Goal: Find specific page/section: Find specific page/section

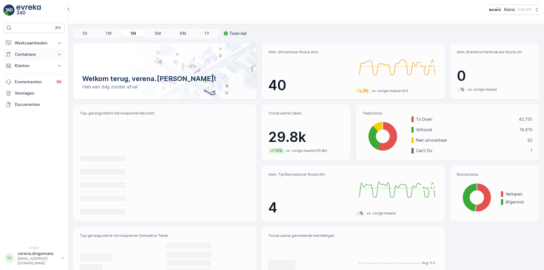
click at [33, 59] on button "Containers" at bounding box center [33, 54] width 61 height 11
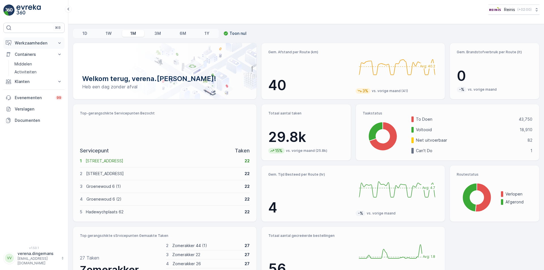
click at [35, 39] on button "Werkzaamheden" at bounding box center [33, 42] width 61 height 11
click at [23, 61] on p "Planning" at bounding box center [22, 61] width 16 height 6
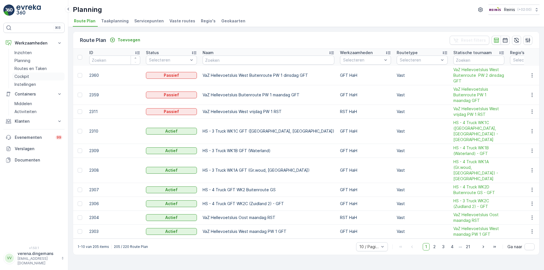
click at [24, 77] on p "Cockpit" at bounding box center [21, 77] width 15 height 6
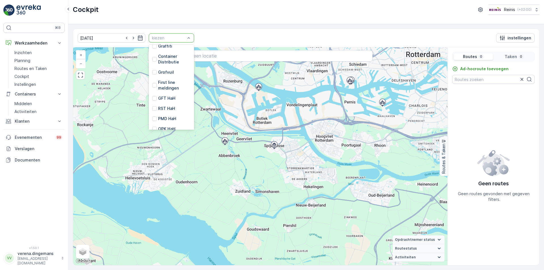
scroll to position [144, 0]
click at [149, 76] on div "First line meldingen" at bounding box center [171, 80] width 45 height 16
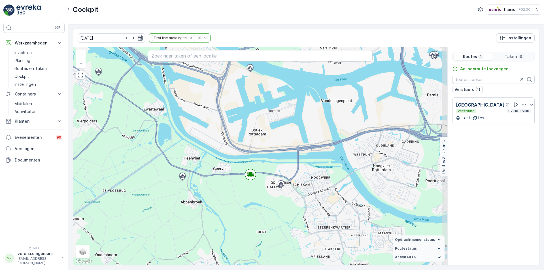
drag, startPoint x: 318, startPoint y: 233, endPoint x: 285, endPoint y: 203, distance: 44.6
click at [285, 203] on div "+ − Satelliet stappenplan Terrein Hybride Leaflet Sneltoetsen Kaartgegevens Kaa…" at bounding box center [260, 156] width 374 height 218
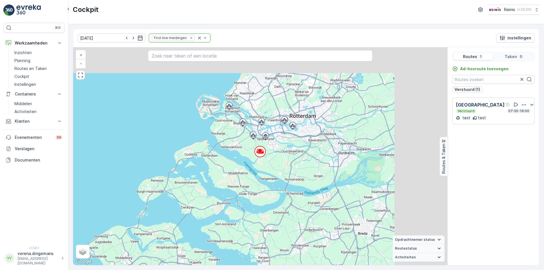
drag, startPoint x: 395, startPoint y: 99, endPoint x: 324, endPoint y: 146, distance: 85.7
click at [324, 146] on div "+ − Satelliet stappenplan Terrein Hybride Leaflet Sneltoetsen Kaartgegevens Kaa…" at bounding box center [260, 156] width 374 height 218
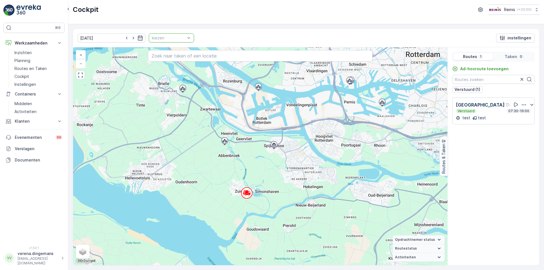
click at [178, 37] on div at bounding box center [168, 38] width 35 height 5
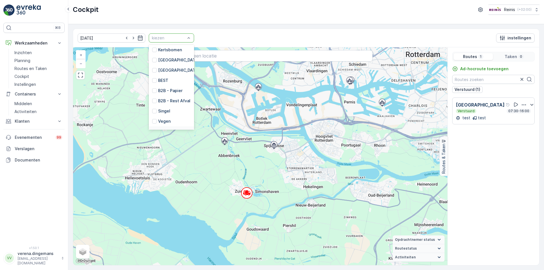
scroll to position [28, 0]
click at [152, 77] on div at bounding box center [154, 76] width 5 height 5
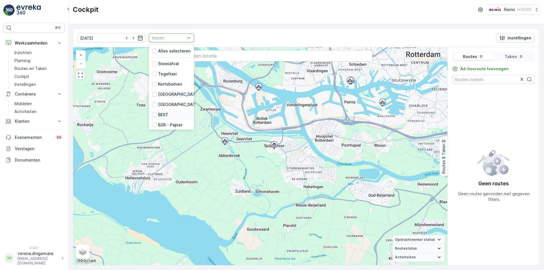
scroll to position [144, 0]
click at [152, 80] on div "First line meldingen" at bounding box center [171, 79] width 39 height 11
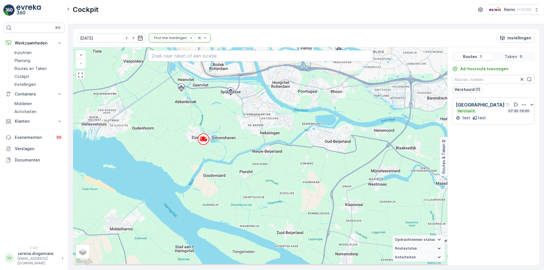
drag, startPoint x: 252, startPoint y: 194, endPoint x: 203, endPoint y: 72, distance: 131.7
click at [203, 72] on div "+ − Satelliet stappenplan Terrein Hybride Leaflet Sneltoetsen Kaartgegevens Kaa…" at bounding box center [260, 156] width 374 height 218
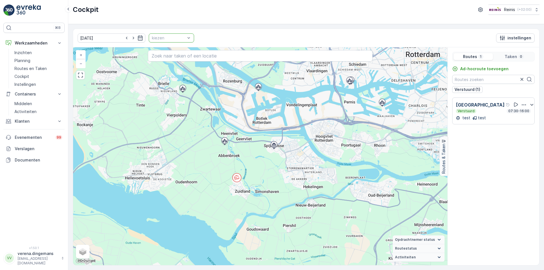
click at [158, 35] on p "kiezen" at bounding box center [168, 38] width 33 height 6
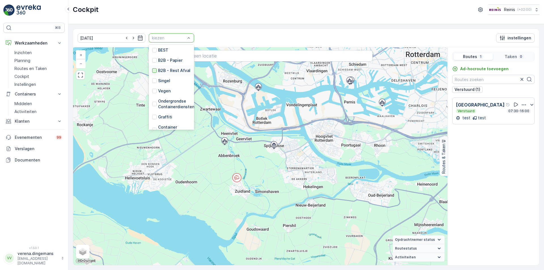
scroll to position [144, 0]
click at [152, 74] on div "First line meldingen" at bounding box center [171, 79] width 39 height 11
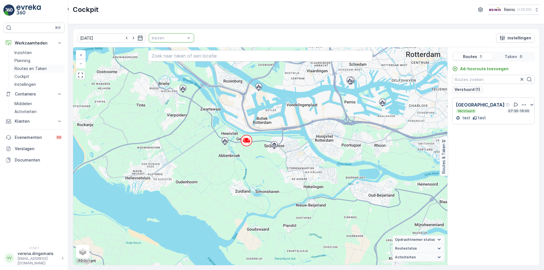
click at [26, 68] on p "Routes en Taken" at bounding box center [30, 69] width 32 height 6
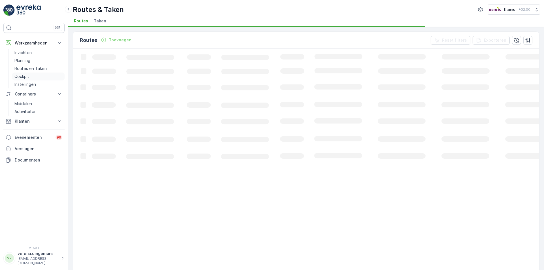
click at [26, 74] on p "Cockpit" at bounding box center [21, 77] width 15 height 6
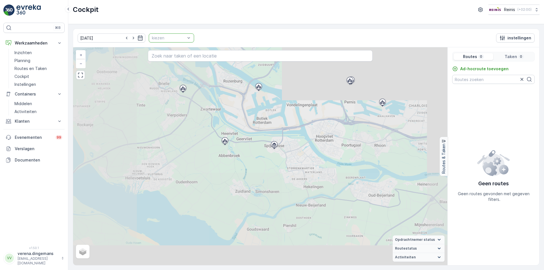
click at [174, 39] on div at bounding box center [168, 38] width 35 height 5
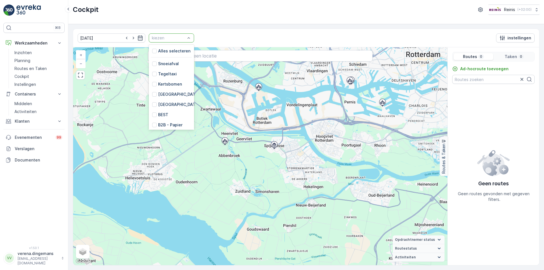
scroll to position [144, 0]
click at [152, 74] on div "First line meldingen" at bounding box center [171, 79] width 39 height 11
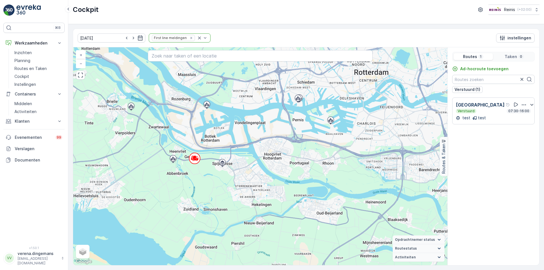
drag, startPoint x: 309, startPoint y: 179, endPoint x: 253, endPoint y: 130, distance: 74.6
click at [253, 130] on div "+ − Satelliet stappenplan Terrein Hybride Leaflet Sneltoetsen Kaartgegevens Kaa…" at bounding box center [260, 156] width 374 height 218
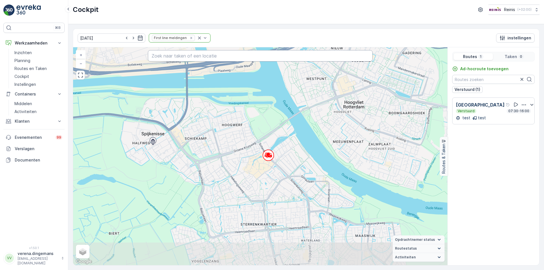
drag, startPoint x: 289, startPoint y: 154, endPoint x: 319, endPoint y: 56, distance: 102.5
click at [319, 56] on div "+ − Satelliet stappenplan Terrein Hybride Leaflet Sneltoetsen Kaartgegevens Kaa…" at bounding box center [260, 156] width 374 height 218
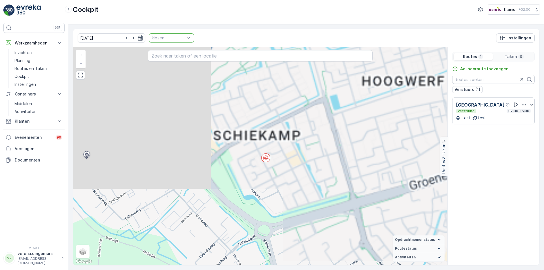
drag, startPoint x: 301, startPoint y: 93, endPoint x: 296, endPoint y: 248, distance: 155.1
click at [296, 248] on div "+ − Satelliet stappenplan Terrein Hybride Leaflet Sneltoetsen Kaartgegevens Kaa…" at bounding box center [260, 156] width 374 height 218
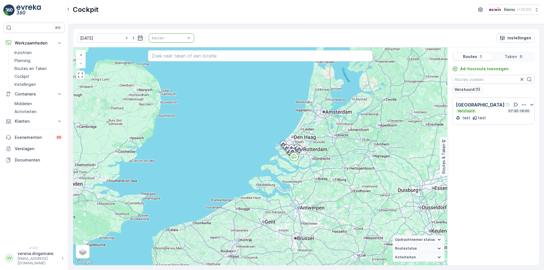
click at [164, 36] on div at bounding box center [168, 38] width 35 height 5
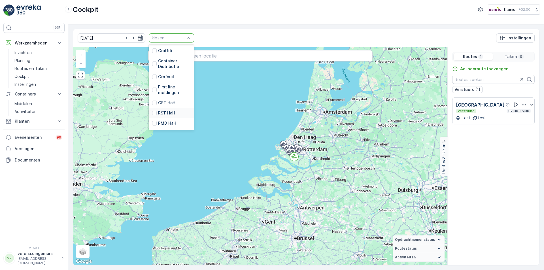
scroll to position [144, 0]
click at [152, 78] on div at bounding box center [154, 80] width 5 height 5
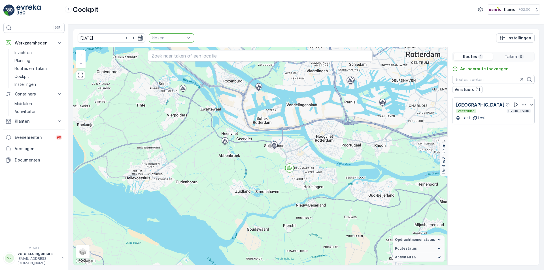
click at [244, 32] on div "[DATE] kiezen instellingen" at bounding box center [306, 38] width 466 height 18
click at [156, 39] on div at bounding box center [168, 38] width 35 height 5
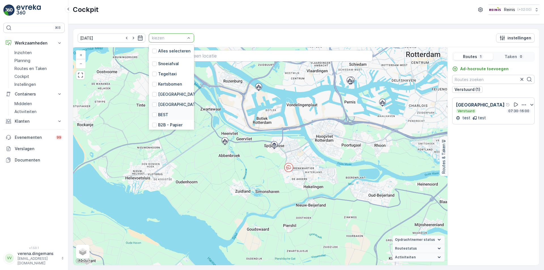
scroll to position [144, 0]
click at [158, 76] on p "First line meldingen" at bounding box center [174, 79] width 33 height 11
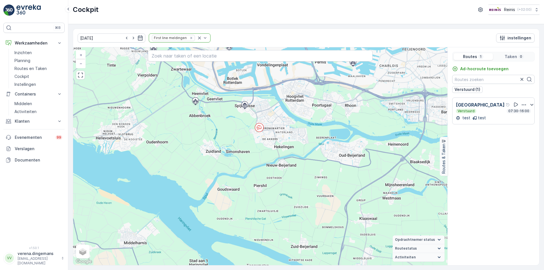
drag, startPoint x: 311, startPoint y: 216, endPoint x: 277, endPoint y: 107, distance: 113.5
click at [277, 107] on div "+ − Satelliet stappenplan Terrein Hybride Leaflet Sneltoetsen Kaartgegevens Kaa…" at bounding box center [260, 156] width 374 height 218
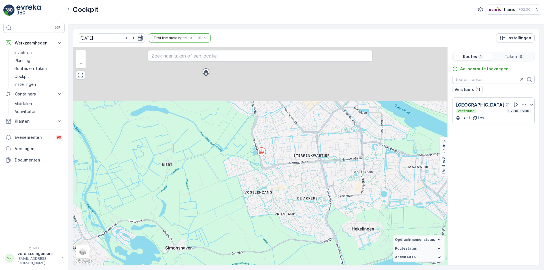
drag, startPoint x: 295, startPoint y: 108, endPoint x: 259, endPoint y: 179, distance: 79.7
click at [259, 179] on div "+ − Satelliet stappenplan Terrein Hybride Leaflet Sneltoetsen Kaartgegevens Kaa…" at bounding box center [260, 156] width 374 height 218
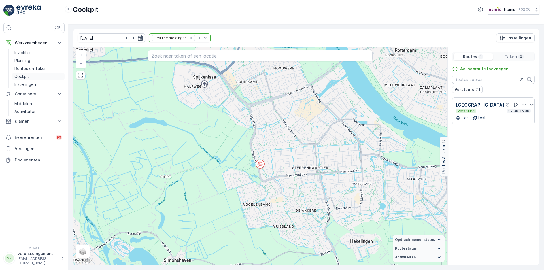
click at [33, 77] on link "Cockpit" at bounding box center [38, 77] width 52 height 8
